Goal: Task Accomplishment & Management: Complete application form

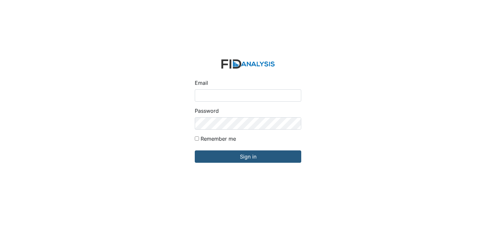
click at [211, 91] on input "Email" at bounding box center [248, 95] width 106 height 12
type input "[EMAIL_ADDRESS][DOMAIN_NAME]"
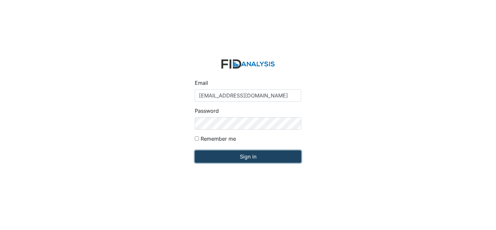
click at [227, 157] on input "Sign in" at bounding box center [248, 156] width 106 height 12
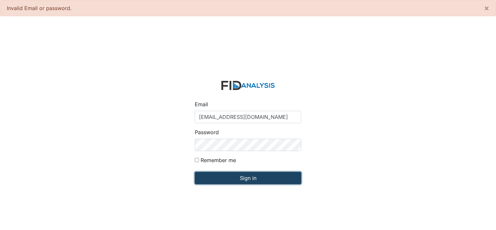
click at [232, 180] on input "Sign in" at bounding box center [248, 178] width 106 height 12
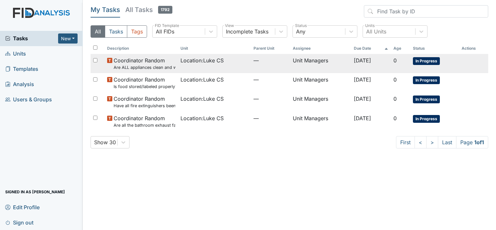
click at [243, 64] on td "Location : Luke CS" at bounding box center [214, 63] width 73 height 19
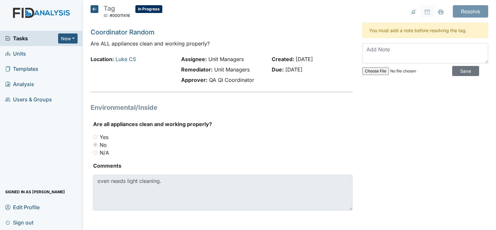
scroll to position [1, 0]
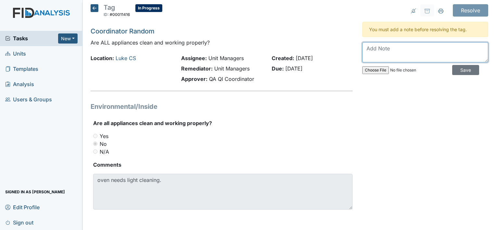
click at [376, 51] on textarea at bounding box center [425, 52] width 126 height 20
type textarea "t"
type textarea "T"
type textarea "Cleaning the oven will be add to the deep cleaning list"
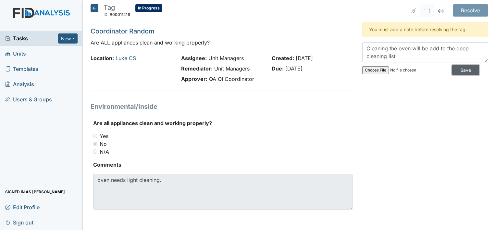
click at [454, 66] on input "Save" at bounding box center [465, 70] width 27 height 10
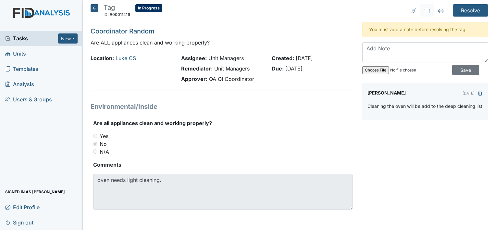
click at [90, 8] on icon at bounding box center [94, 8] width 8 height 8
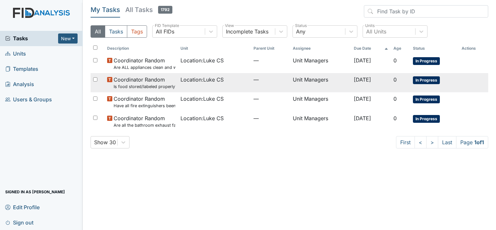
click at [194, 80] on span "Location : Luke CS" at bounding box center [201, 80] width 43 height 8
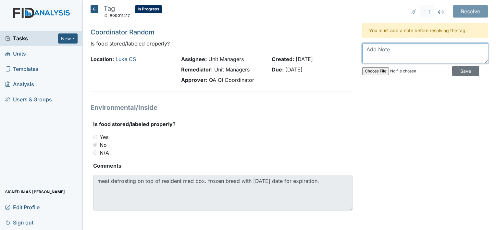
click at [364, 47] on textarea at bounding box center [425, 53] width 126 height 20
click at [473, 49] on textarea "In the refrigerator it's not a lot of save to put" at bounding box center [425, 53] width 126 height 20
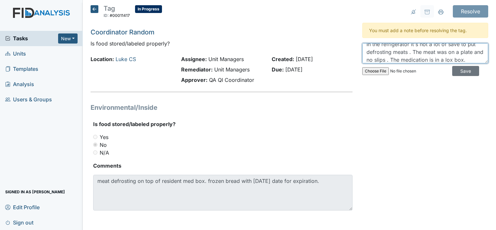
click at [460, 60] on textarea "In the refrigerator it's not a lot of save to put defrosting meats . The meat w…" at bounding box center [425, 53] width 126 height 20
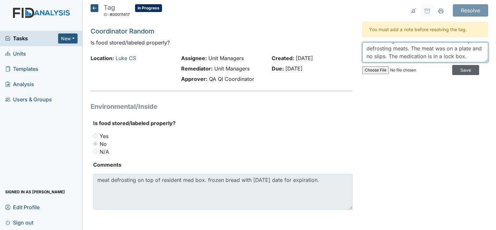
type textarea "In the refrigerator it's not a lot of save to put defrosting meats. The meat wa…"
click at [455, 70] on input "Save" at bounding box center [465, 70] width 27 height 10
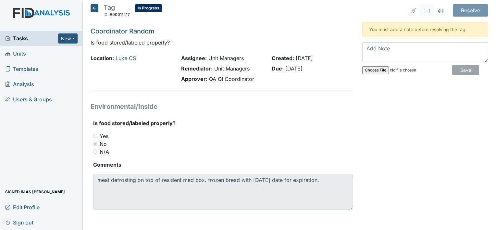
scroll to position [0, 0]
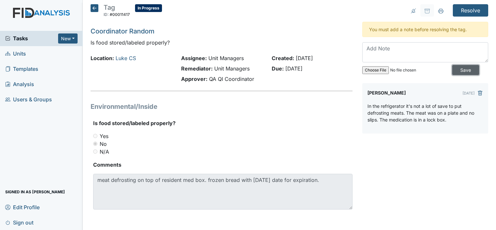
click at [456, 70] on input "Save" at bounding box center [465, 70] width 27 height 10
click at [92, 11] on icon at bounding box center [94, 8] width 8 height 8
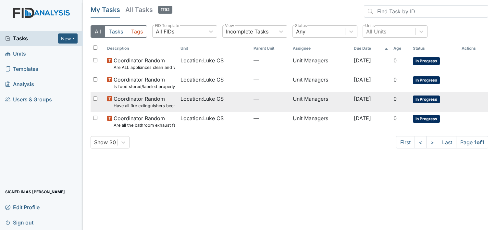
click at [115, 100] on span "Coordinator Random Have all fire extinguishers been inspected?" at bounding box center [145, 102] width 62 height 14
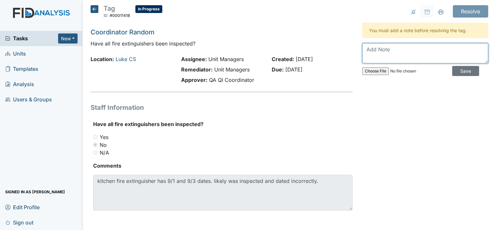
click at [378, 56] on textarea at bounding box center [425, 53] width 126 height 20
type textarea "i"
type textarea "I"
click at [445, 48] on textarea "IT was a mistake with dating, I" at bounding box center [425, 53] width 126 height 20
type textarea "IT was a mistake with dating, I check the fire extinguishers on !0-3-25"
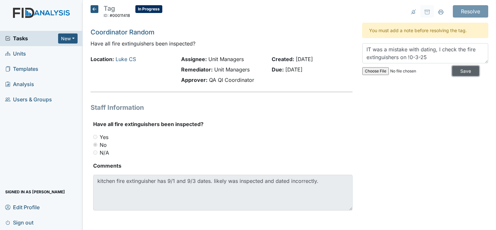
click at [456, 68] on input "Save" at bounding box center [465, 71] width 27 height 10
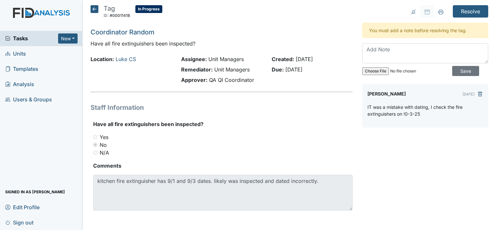
click at [88, 8] on div "Tag ID: #00011418 In Progress Autosaving... Coordinator Random Have all fire ex…" at bounding box center [221, 115] width 271 height 221
click at [92, 9] on icon at bounding box center [94, 9] width 8 height 8
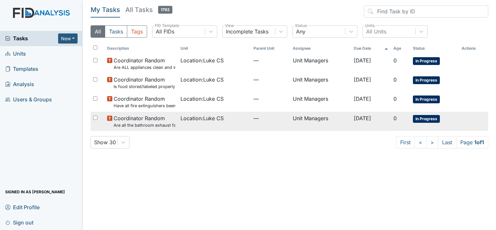
click at [371, 116] on span "Oct 20, 2025" at bounding box center [362, 118] width 17 height 6
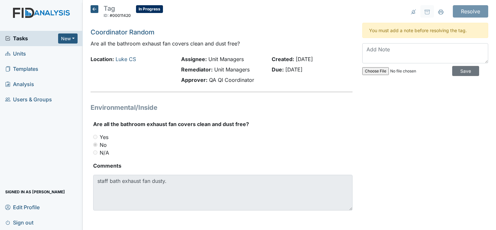
scroll to position [1, 0]
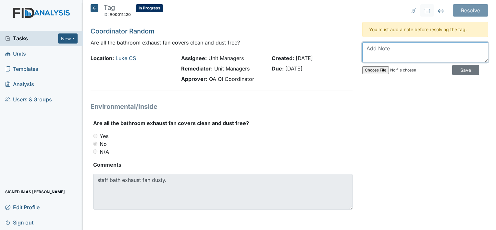
click at [384, 53] on textarea at bounding box center [425, 52] width 126 height 20
type textarea "t"
type textarea "This will be discussed in the next staff meeting"
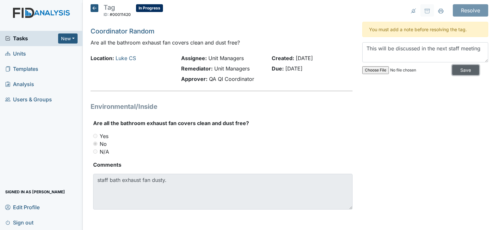
click at [461, 71] on input "Save" at bounding box center [465, 70] width 27 height 10
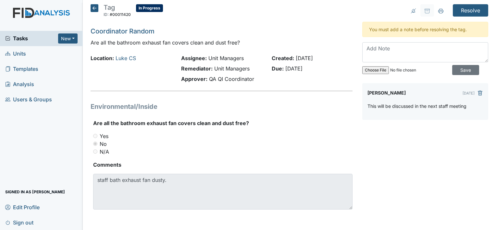
click at [92, 7] on icon at bounding box center [94, 8] width 8 height 8
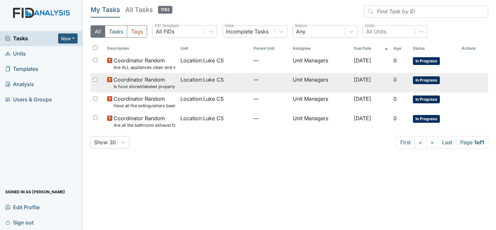
click at [137, 86] on small "Is food stored/labeled properly?" at bounding box center [145, 86] width 62 height 6
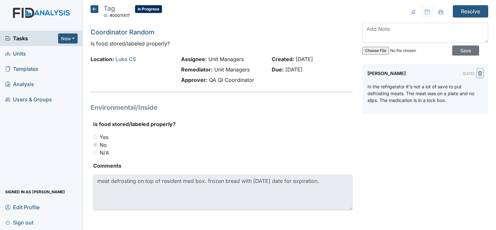
click at [477, 71] on icon "submit" at bounding box center [479, 73] width 5 height 5
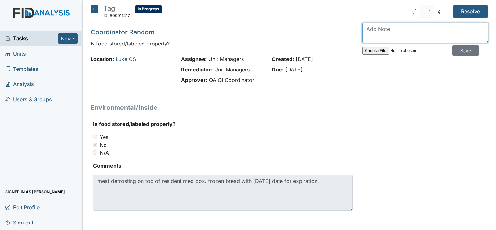
click at [378, 38] on textarea at bounding box center [425, 33] width 126 height 20
click at [430, 26] on textarea "The refrigerator doesn't" at bounding box center [425, 33] width 126 height 20
click at [371, 37] on textarea "The refrigerator doesn't have a lot of save to defrost meats. The meat was on a…" at bounding box center [425, 33] width 126 height 20
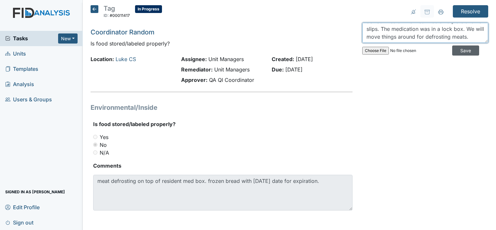
type textarea "The refrigerator doesn't have a lot of save to defrost meats. The meat was on a…"
click at [462, 51] on input "Save" at bounding box center [465, 50] width 27 height 10
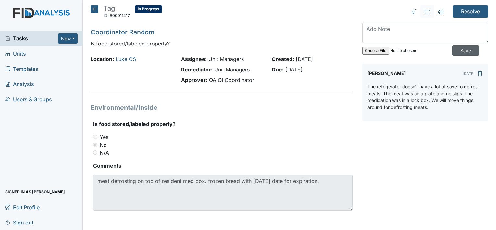
scroll to position [0, 0]
click at [95, 11] on icon at bounding box center [94, 9] width 8 height 8
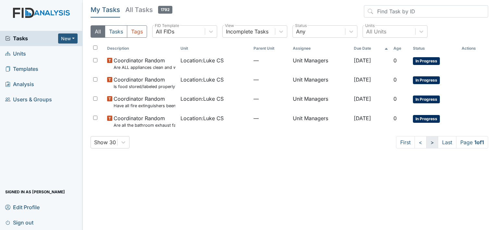
click at [429, 143] on link ">" at bounding box center [432, 142] width 12 height 12
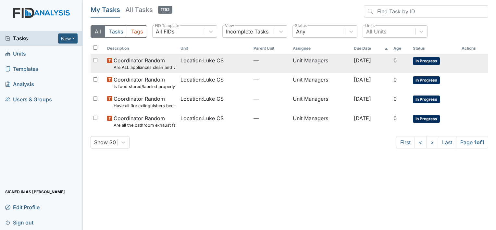
click at [426, 60] on span "In Progress" at bounding box center [426, 61] width 27 height 8
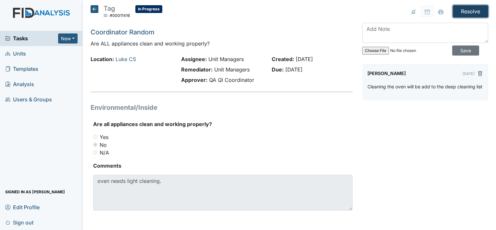
click at [458, 15] on input "Resolve" at bounding box center [469, 11] width 35 height 12
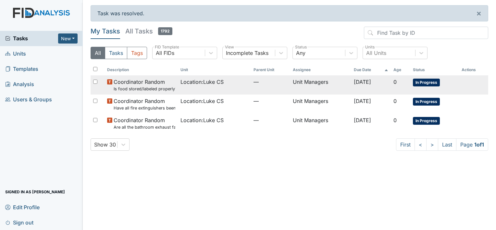
click at [424, 75] on td "In Progress" at bounding box center [434, 84] width 48 height 19
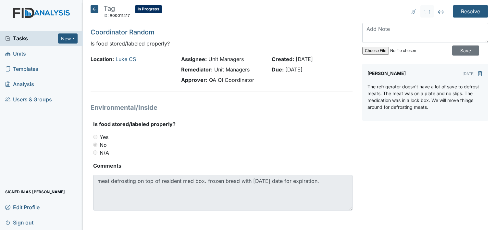
click at [424, 78] on div "[PERSON_NAME] [DATE] The refrigerator doesn't have a lot of save to defrost mea…" at bounding box center [425, 92] width 126 height 57
click at [461, 14] on input "Resolve" at bounding box center [469, 11] width 35 height 12
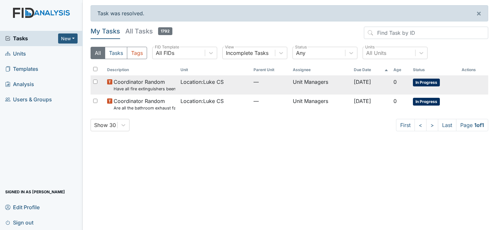
drag, startPoint x: 426, startPoint y: 78, endPoint x: 426, endPoint y: 75, distance: 3.3
click at [426, 78] on span "In Progress" at bounding box center [426, 82] width 27 height 8
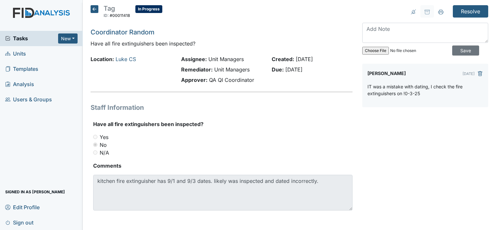
click at [402, 92] on p "IT was a mistake with dating, I check the fire extinguishers on !0-3-25" at bounding box center [424, 90] width 115 height 14
click at [427, 93] on p "IT was a mistake with dating, I check the fire extinguishers on !0-3-25" at bounding box center [424, 90] width 115 height 14
click at [429, 94] on p "IT was a mistake with dating, I check the fire extinguishers on !0-3-25" at bounding box center [424, 90] width 115 height 14
click at [408, 91] on p "IT was a mistake with dating, I check the fire extinguishers on !0-3-25" at bounding box center [424, 90] width 115 height 14
click at [407, 91] on p "IT was a mistake with dating, I check the fire extinguishers on !0-3-25" at bounding box center [424, 90] width 115 height 14
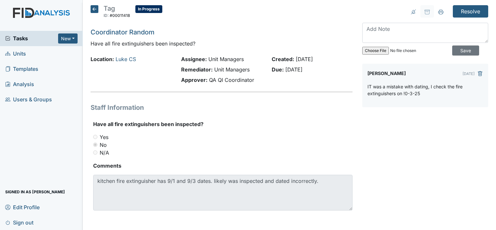
drag, startPoint x: 407, startPoint y: 91, endPoint x: 402, endPoint y: 90, distance: 5.6
click at [402, 90] on p "IT was a mistake with dating, I check the fire extinguishers on !0-3-25" at bounding box center [424, 90] width 115 height 14
click at [402, 92] on p "IT was a mistake with dating, I check the fire extinguishers on !0-3-25" at bounding box center [424, 90] width 115 height 14
click at [411, 91] on p "IT was a mistake with dating, I check the fire extinguishers on !0-3-25" at bounding box center [424, 90] width 115 height 14
click at [416, 91] on p "IT was a mistake with dating, I check the fire extinguishers on !0-3-25" at bounding box center [424, 90] width 115 height 14
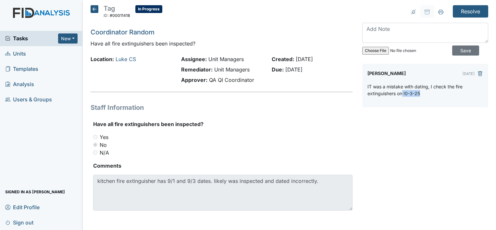
drag, startPoint x: 418, startPoint y: 93, endPoint x: 398, endPoint y: 93, distance: 20.1
click at [398, 93] on p "IT was a mistake with dating, I check the fire extinguishers on !0-3-25" at bounding box center [424, 90] width 115 height 14
drag, startPoint x: 398, startPoint y: 93, endPoint x: 432, endPoint y: 90, distance: 34.2
click at [432, 90] on p "IT was a mistake with dating, I check the fire extinguishers on !0-3-25" at bounding box center [424, 90] width 115 height 14
click at [432, 111] on div "Resolve Archive Task × Are you sure you want to archive this task? It will appe…" at bounding box center [425, 115] width 136 height 221
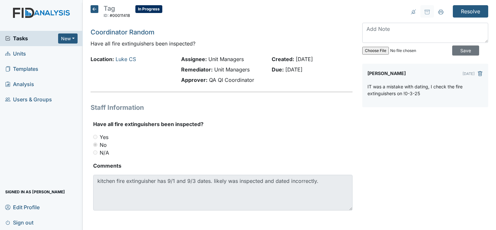
click at [383, 146] on div "Resolve Archive Task × Are you sure you want to archive this task? It will appe…" at bounding box center [425, 115] width 136 height 221
drag, startPoint x: 474, startPoint y: 71, endPoint x: 282, endPoint y: 18, distance: 199.9
click at [477, 71] on icon "submit" at bounding box center [479, 73] width 5 height 5
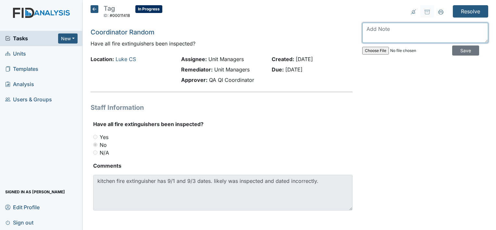
click at [379, 30] on textarea at bounding box center [425, 33] width 126 height 20
click at [463, 30] on textarea "It was a mistake with dating. I checked" at bounding box center [425, 33] width 126 height 20
type textarea "It was a mistake with dating. I checked the fire extinguisher on 10-3-25"
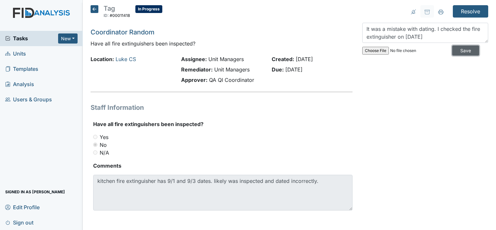
click at [461, 49] on input "Save" at bounding box center [465, 50] width 27 height 10
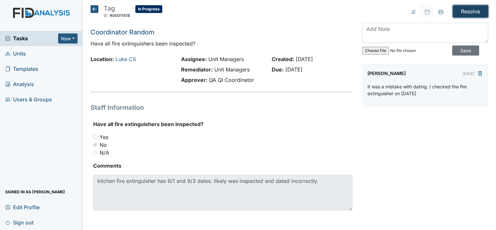
click at [457, 10] on input "Resolve" at bounding box center [469, 11] width 35 height 12
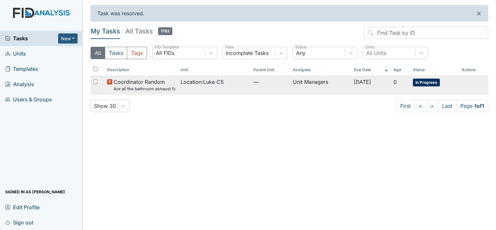
click at [214, 85] on span "Location : Luke CS" at bounding box center [201, 82] width 43 height 8
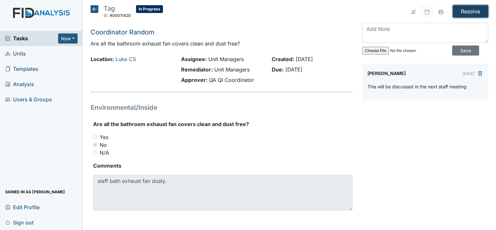
click at [466, 9] on input "Resolve" at bounding box center [469, 11] width 35 height 12
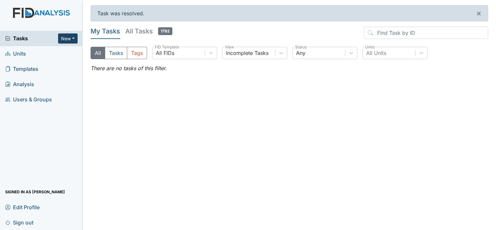
click at [67, 41] on button "New" at bounding box center [67, 38] width 19 height 10
click at [62, 50] on link "Form" at bounding box center [51, 52] width 51 height 10
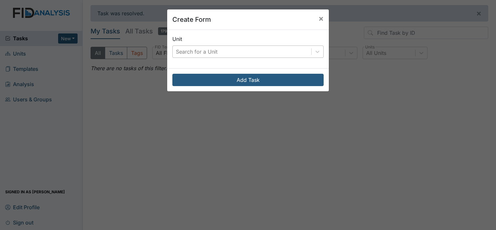
click at [187, 50] on div "Search for a Unit" at bounding box center [197, 52] width 42 height 8
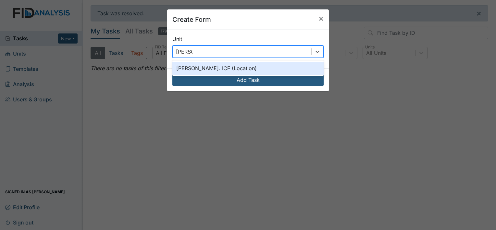
type input "Luke st"
click at [197, 71] on div "[PERSON_NAME]. ICF (Location)" at bounding box center [247, 68] width 151 height 13
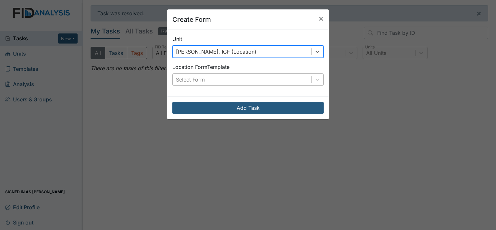
click at [192, 83] on div "Select Form" at bounding box center [242, 80] width 138 height 12
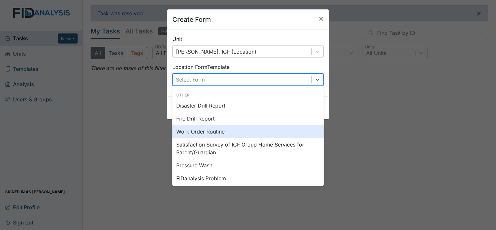
click at [191, 128] on div "Work Order Routine" at bounding box center [247, 131] width 151 height 13
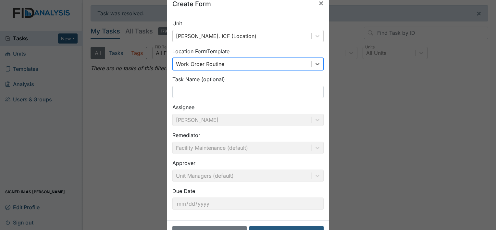
scroll to position [38, 0]
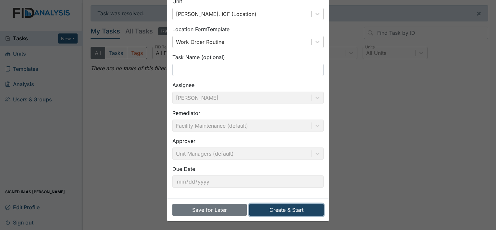
click at [277, 208] on button "Create & Start" at bounding box center [286, 209] width 74 height 12
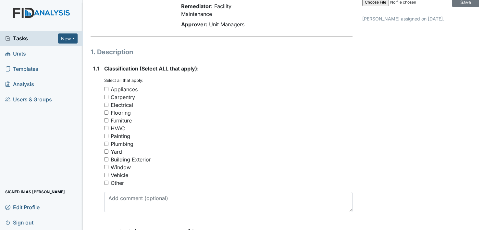
scroll to position [65, 0]
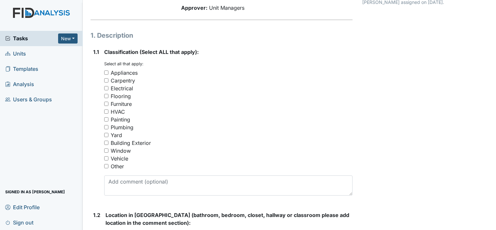
click at [108, 80] on input "Carpentry" at bounding box center [106, 80] width 4 height 4
checkbox input "true"
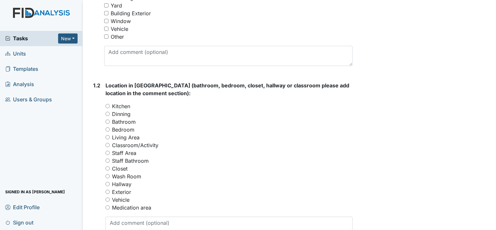
scroll to position [195, 0]
click at [109, 136] on input "Living Area" at bounding box center [107, 137] width 4 height 4
radio input "true"
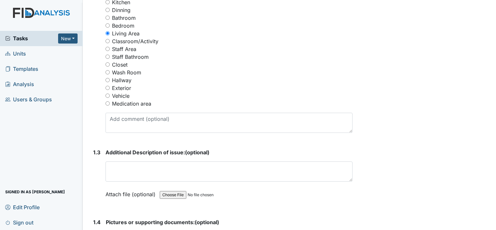
scroll to position [324, 0]
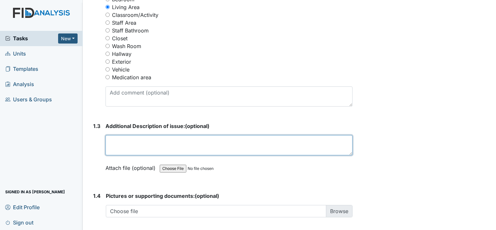
click at [114, 136] on textarea at bounding box center [228, 145] width 247 height 20
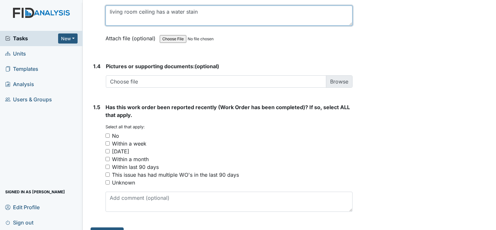
scroll to position [454, 0]
type textarea "living room ceiling has a water stain"
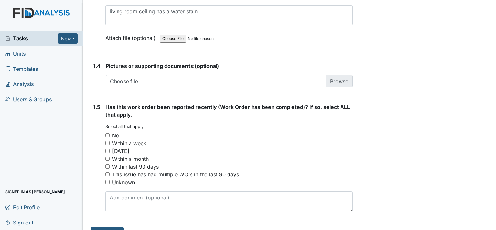
click at [107, 133] on input "No" at bounding box center [107, 135] width 4 height 4
checkbox input "true"
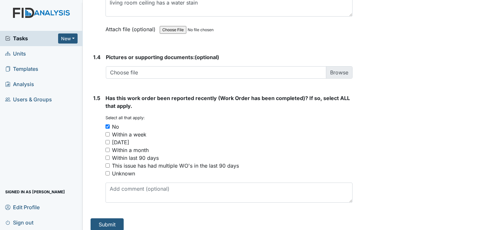
scroll to position [468, 0]
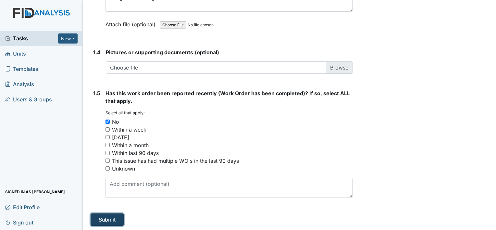
click at [97, 214] on button "Submit" at bounding box center [106, 219] width 33 height 12
